Goal: Check status: Check status

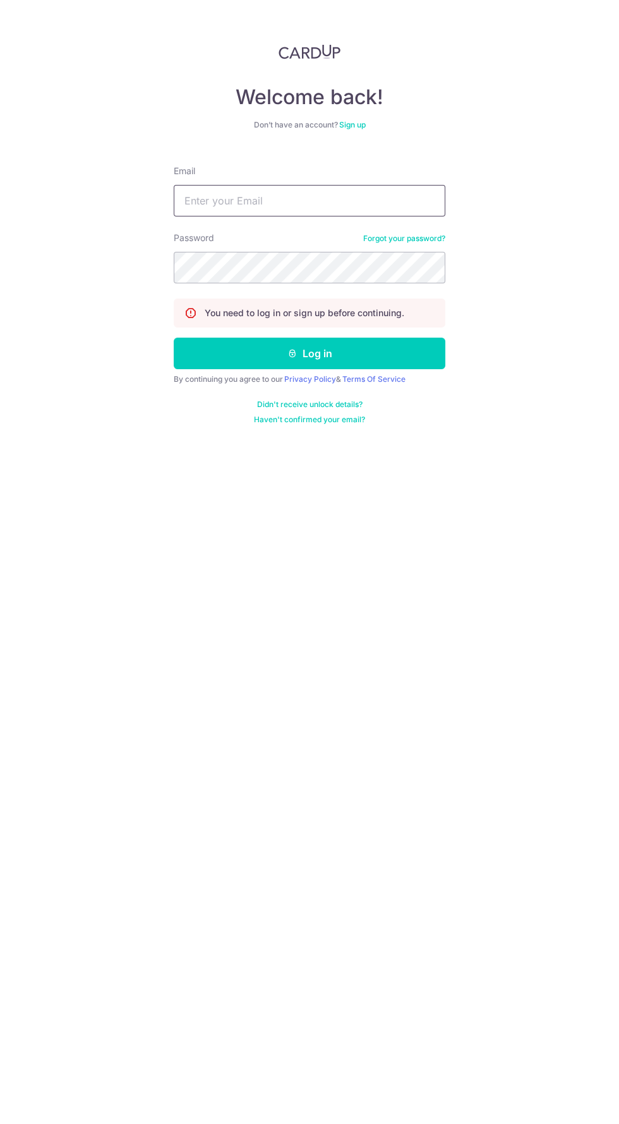
click at [401, 201] on input "Email" at bounding box center [309, 201] width 271 height 32
type input "[EMAIL_ADDRESS][DOMAIN_NAME]"
click at [174, 338] on button "Log in" at bounding box center [309, 354] width 271 height 32
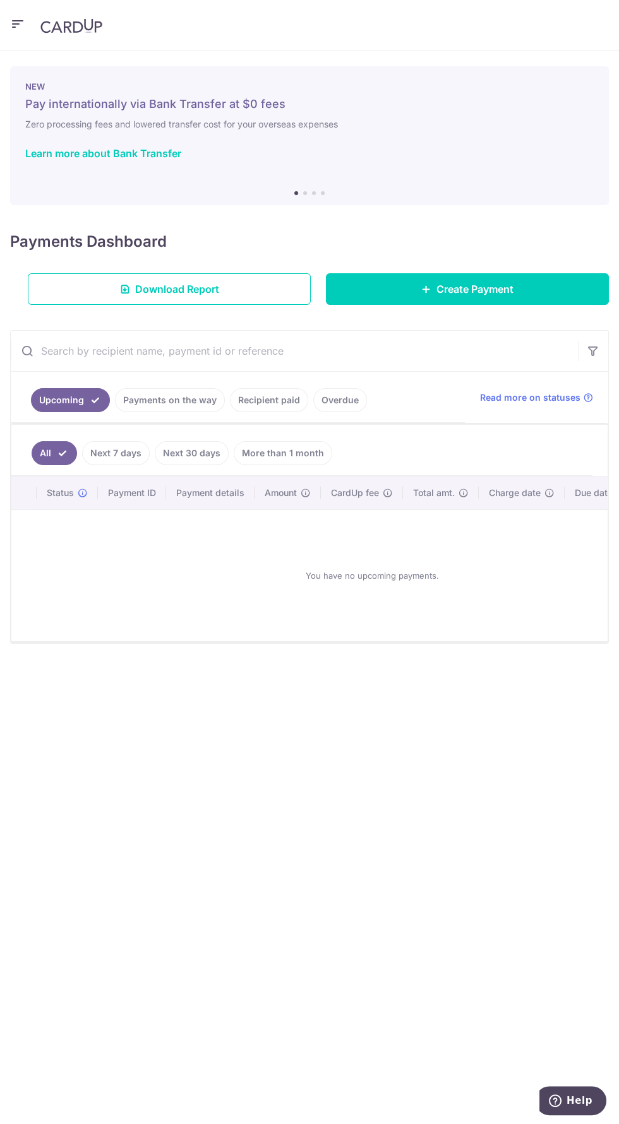
click at [274, 395] on link "Recipient paid" at bounding box center [269, 400] width 78 height 24
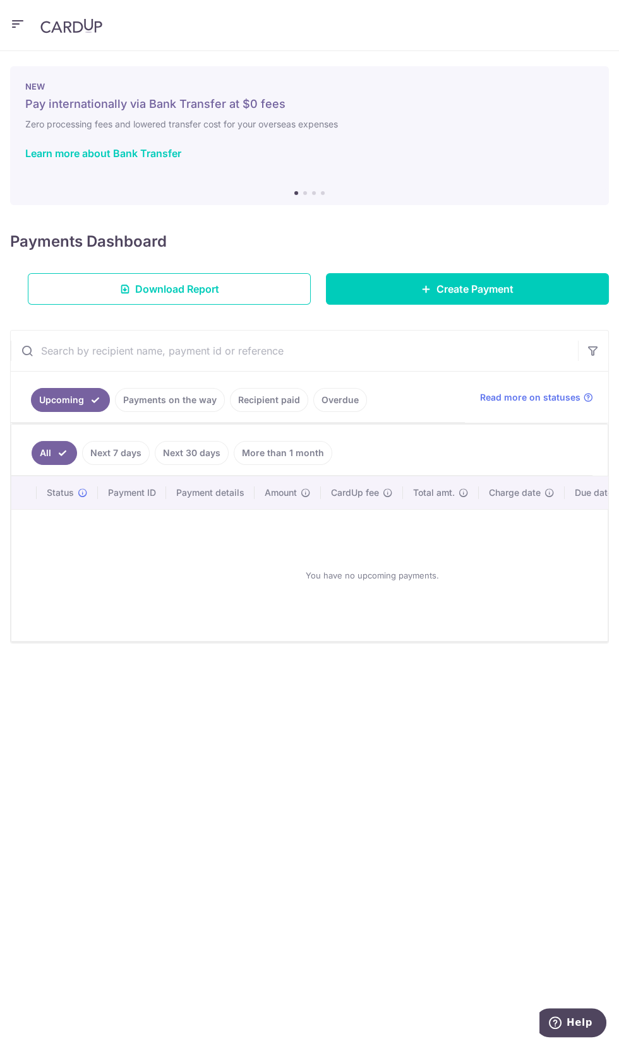
click at [258, 400] on link "Recipient paid" at bounding box center [269, 400] width 78 height 24
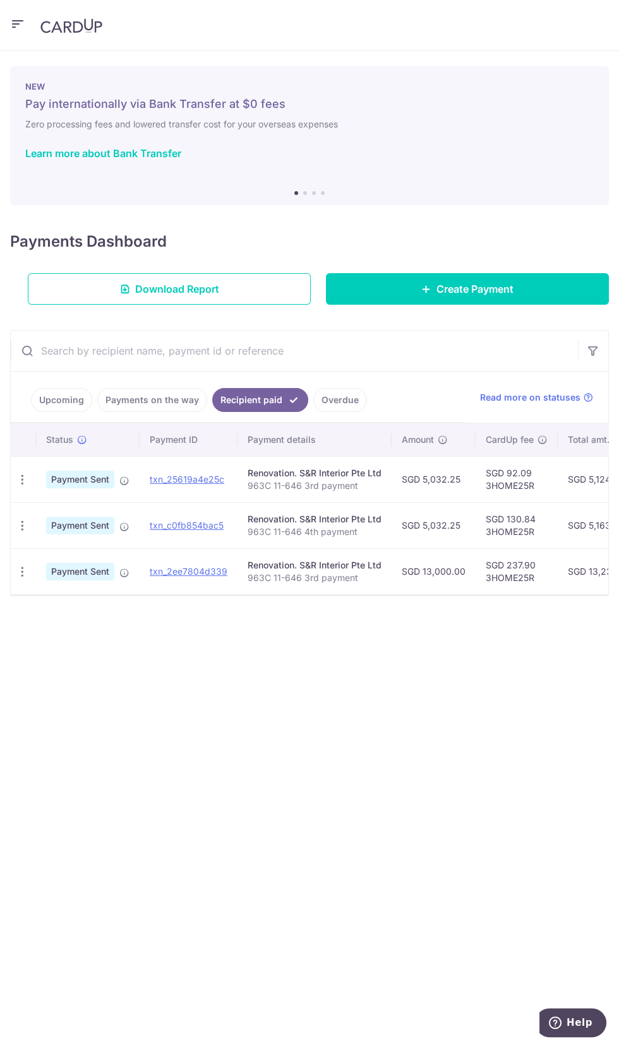
click at [73, 481] on span "Payment Sent" at bounding box center [80, 480] width 68 height 18
click at [174, 481] on link "txn_25619a4e25c" at bounding box center [187, 479] width 74 height 11
click at [21, 473] on icon "button" at bounding box center [22, 479] width 13 height 13
click at [494, 545] on div at bounding box center [309, 523] width 619 height 1046
